Goal: Transaction & Acquisition: Purchase product/service

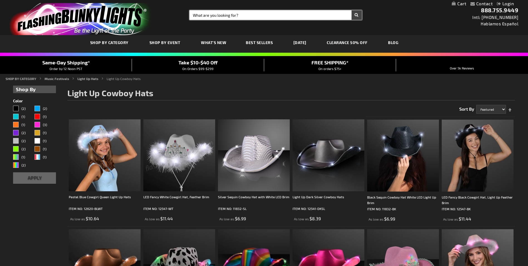
click at [231, 16] on input "Search" at bounding box center [276, 14] width 172 height 9
type input "blue"
click at [352, 10] on button "Search" at bounding box center [357, 14] width 10 height 9
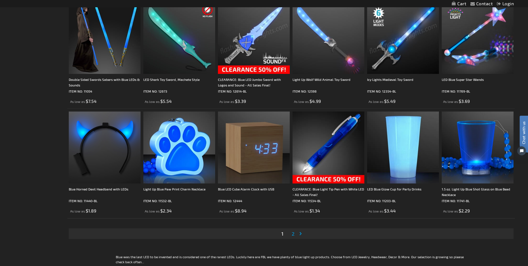
scroll to position [1003, 0]
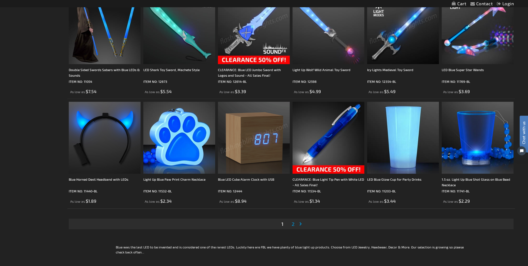
click at [292, 223] on link "Page 2" at bounding box center [293, 223] width 5 height 8
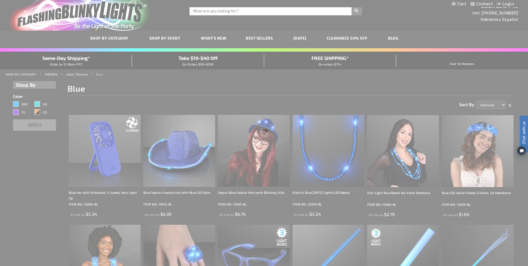
scroll to position [0, 0]
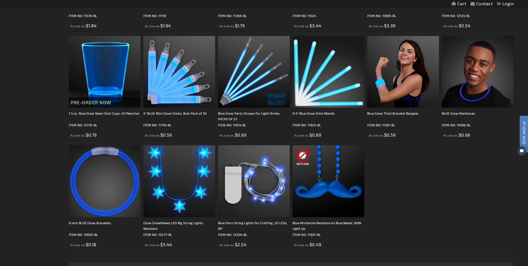
scroll to position [641, 0]
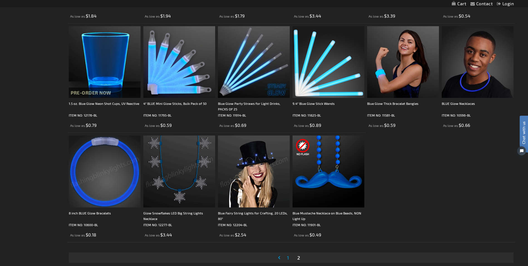
click at [131, 182] on img at bounding box center [105, 171] width 72 height 72
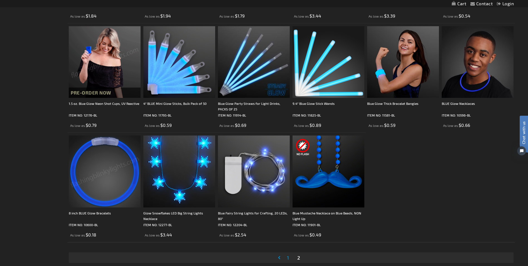
click at [82, 164] on img at bounding box center [105, 171] width 72 height 72
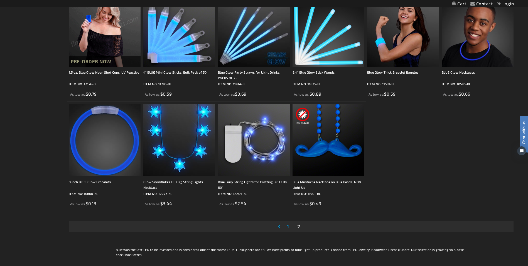
scroll to position [724, 0]
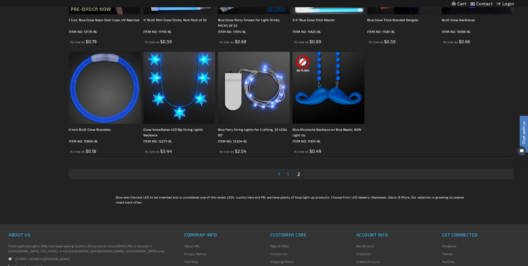
click at [289, 174] on span "1" at bounding box center [288, 174] width 2 height 6
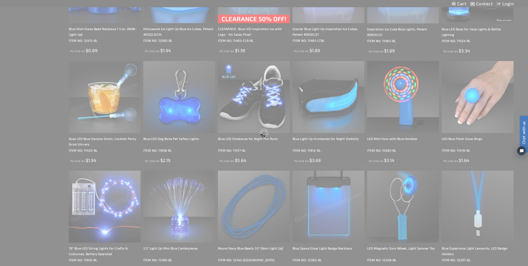
scroll to position [0, 0]
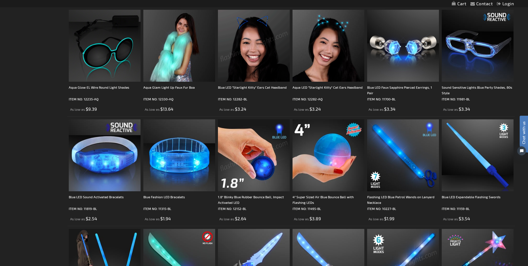
scroll to position [780, 0]
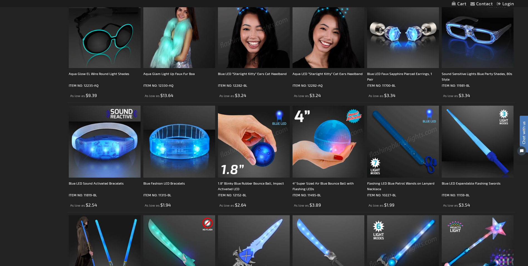
click at [400, 134] on img at bounding box center [403, 142] width 72 height 72
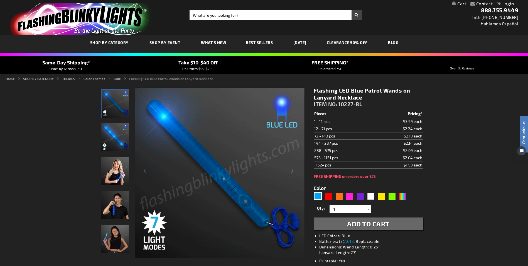
click at [121, 173] on img "Woman displaying Light Up Blue LED Patrol Wand" at bounding box center [115, 171] width 28 height 28
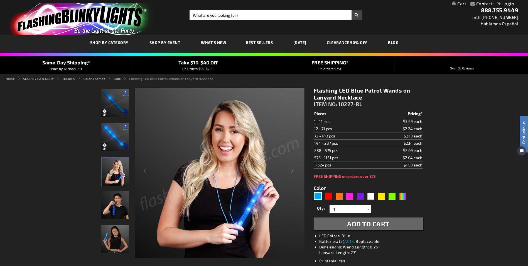
click at [118, 103] on img "Light Up Blue LED Patrol Wand" at bounding box center [115, 103] width 28 height 28
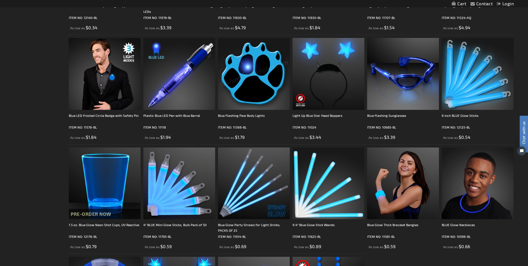
scroll to position [529, 0]
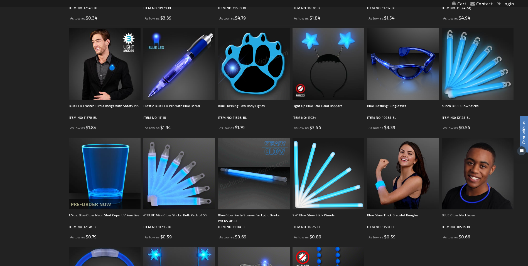
click at [261, 147] on img at bounding box center [254, 174] width 72 height 72
click at [255, 159] on img at bounding box center [254, 174] width 72 height 72
